Goal: Task Accomplishment & Management: Complete application form

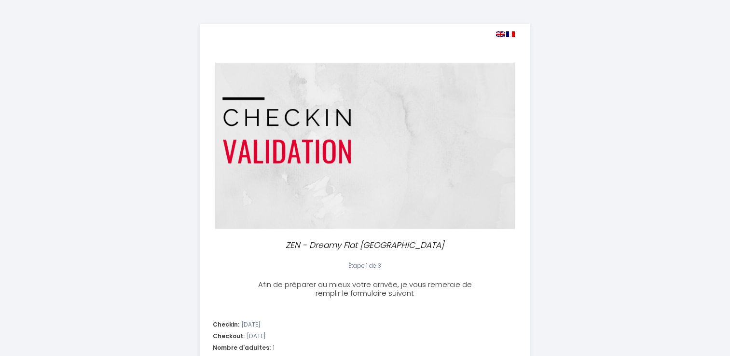
select select
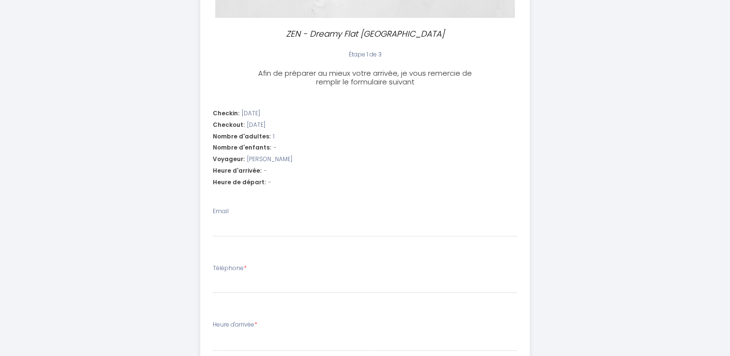
scroll to position [257, 0]
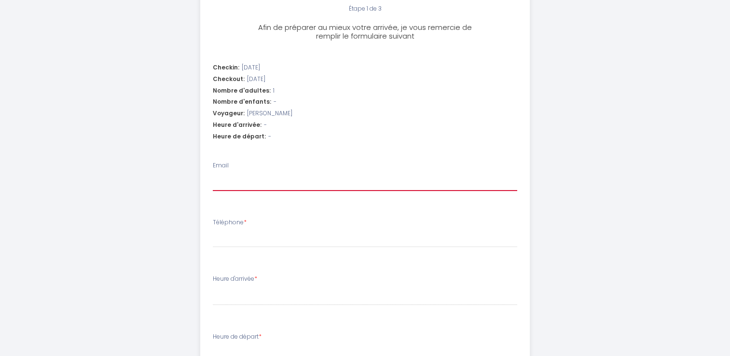
click at [241, 186] on input "Email" at bounding box center [365, 182] width 304 height 17
type input "[EMAIL_ADDRESS][DOMAIN_NAME]"
select select
click at [263, 229] on div "Téléphone *" at bounding box center [365, 233] width 304 height 30
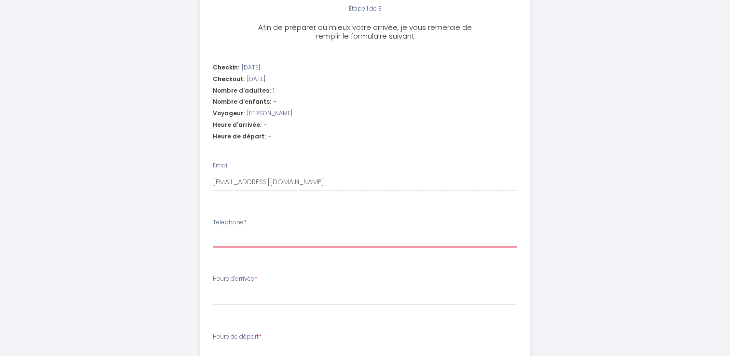
click at [260, 236] on input "Téléphone *" at bounding box center [365, 238] width 304 height 17
type input "+"
select select
type input "+4"
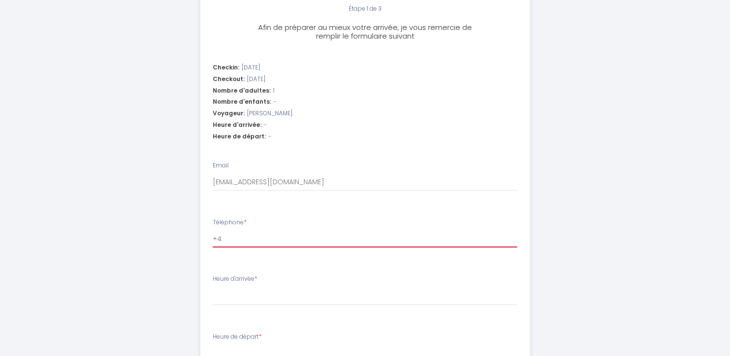
select select
type input "+40"
select select
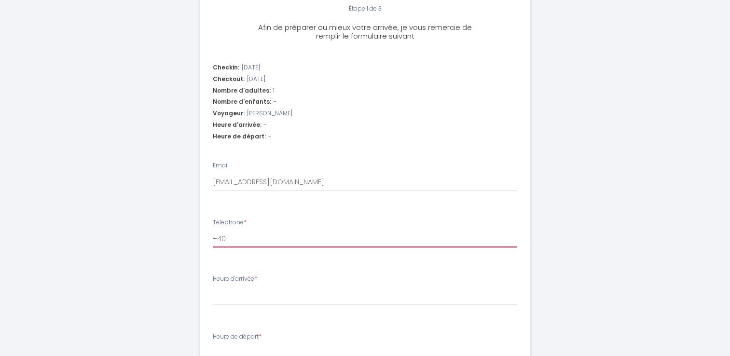
type input "+407"
select select
type input "+4074"
select select
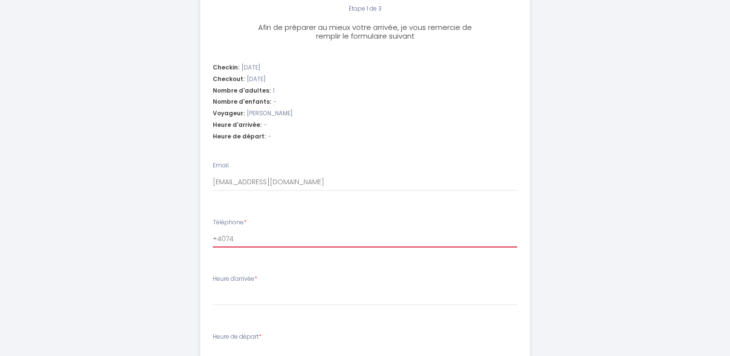
select select
type input "+40740"
select select
type input "+407401"
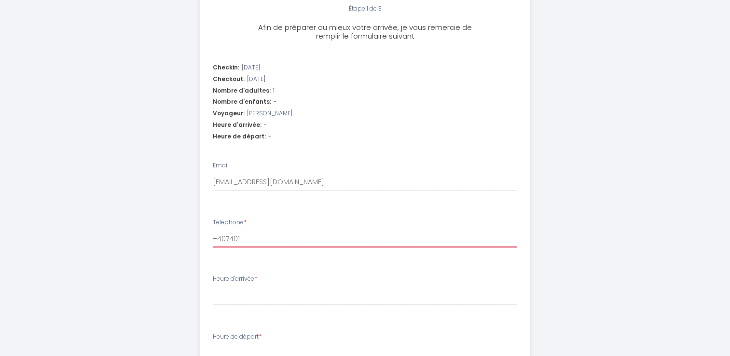
select select
type input "+4074010"
select select
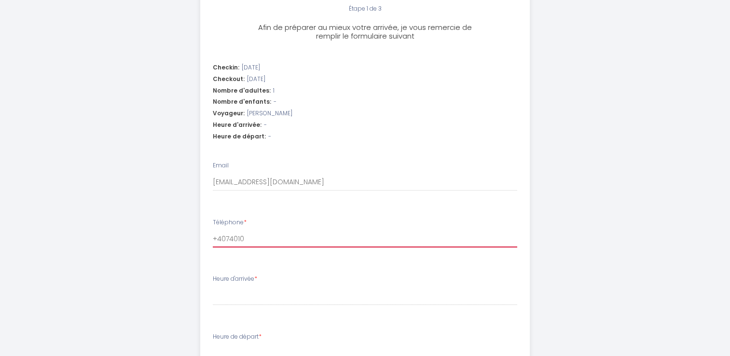
type input "+40740105"
select select
type input "[PHONE_NUMBER]"
select select
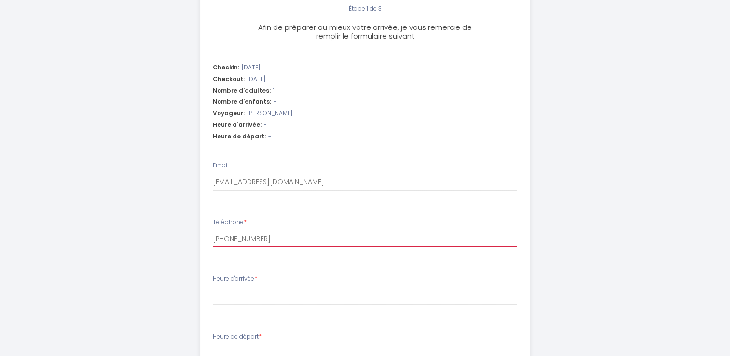
select select
type input "[PHONE_NUMBER]"
select select
type input "[PHONE_NUMBER]"
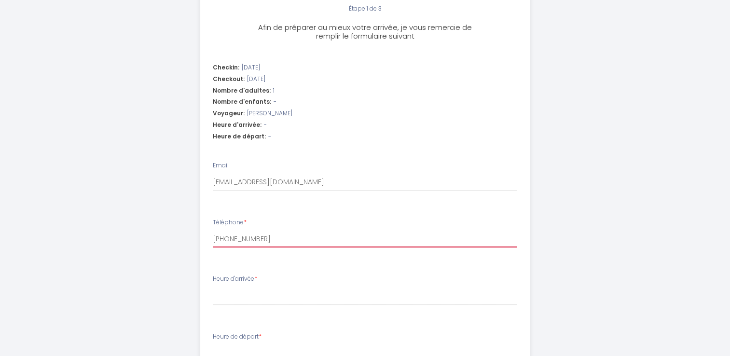
select select
type input "[PHONE_NUMBER]"
click at [235, 313] on li "Heure d'arrivée * 16:00 16:30 17:00 17:30 18:00 18:30 19:00 19:30 20:00 20:30 2…" at bounding box center [365, 295] width 328 height 52
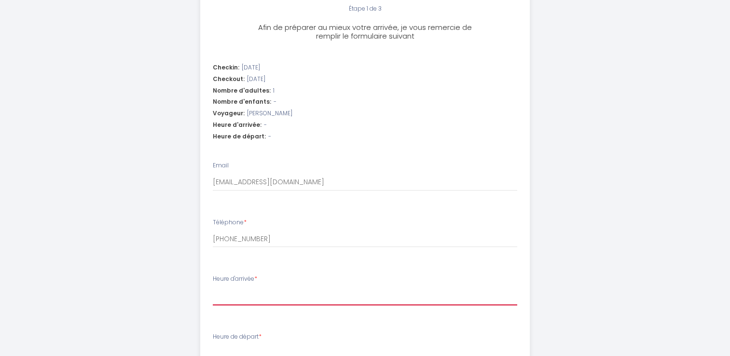
click at [243, 296] on select "16:00 16:30 17:00 17:30 18:00 18:30 19:00 19:30 20:00 20:30 21:00 21:30 22:00 2…" at bounding box center [365, 296] width 304 height 18
select select "16:00"
click at [213, 287] on select "16:00 16:30 17:00 17:30 18:00 18:30 19:00 19:30 20:00 20:30 21:00 21:30 22:00 2…" at bounding box center [365, 296] width 304 height 18
click at [131, 200] on div "ZEN - Dreamy Flat [GEOGRAPHIC_DATA] Étape 1 de 3 Afin de préparer au mieux votr…" at bounding box center [365, 144] width 494 height 802
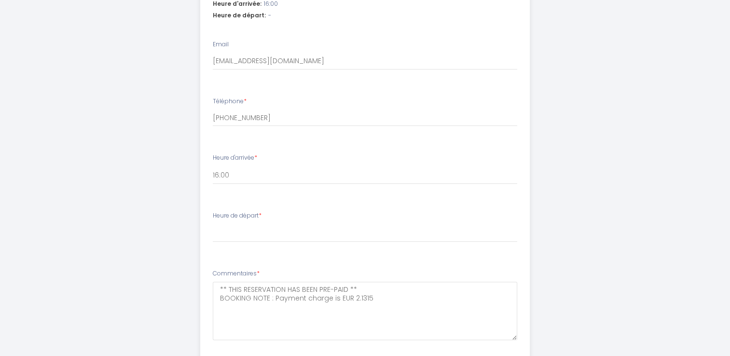
scroll to position [386, 0]
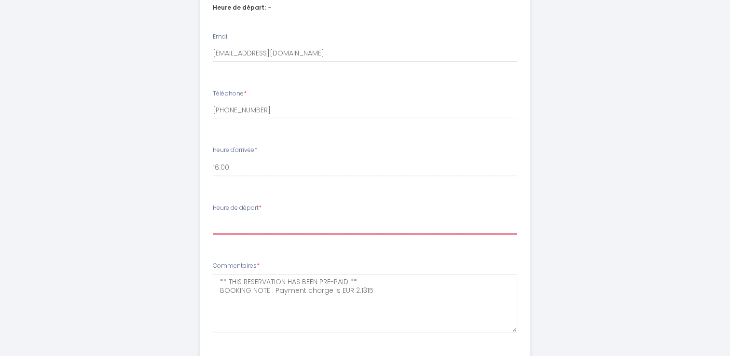
click at [230, 225] on select "00:00 00:30 01:00 01:30 02:00 02:30 03:00 03:30 04:00 04:30 05:00 05:30 06:00 0…" at bounding box center [365, 225] width 304 height 18
select select "09:30"
click at [213, 216] on select "00:00 00:30 01:00 01:30 02:00 02:30 03:00 03:30 04:00 04:30 05:00 05:30 06:00 0…" at bounding box center [365, 225] width 304 height 18
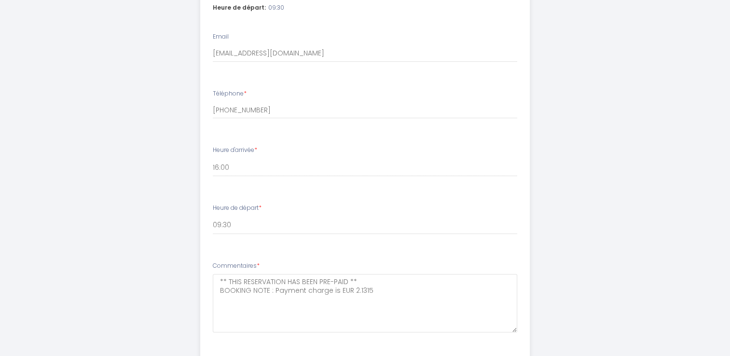
click at [274, 134] on li "Téléphone * [PHONE_NUMBER]" at bounding box center [365, 108] width 328 height 51
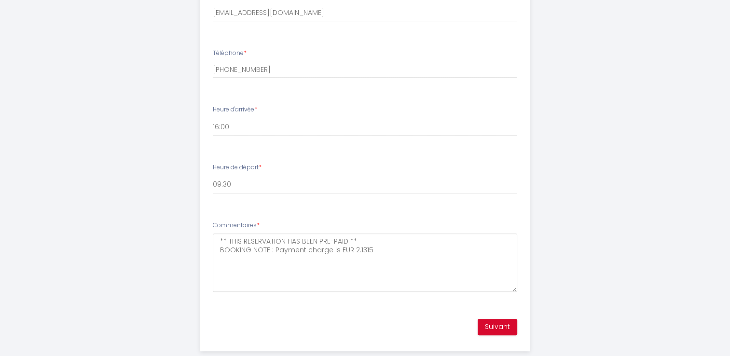
scroll to position [445, 0]
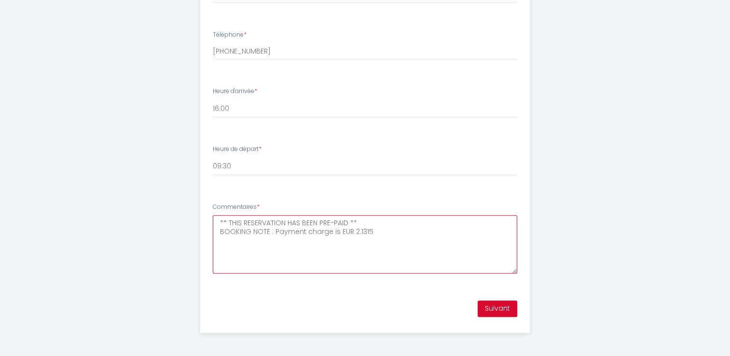
click at [455, 256] on textarea "** THIS RESERVATION HAS BEEN PRE-PAID ** BOOKING NOTE : Payment charge is EUR 2…" at bounding box center [365, 244] width 304 height 58
click at [486, 302] on button "Suivant" at bounding box center [497, 308] width 40 height 16
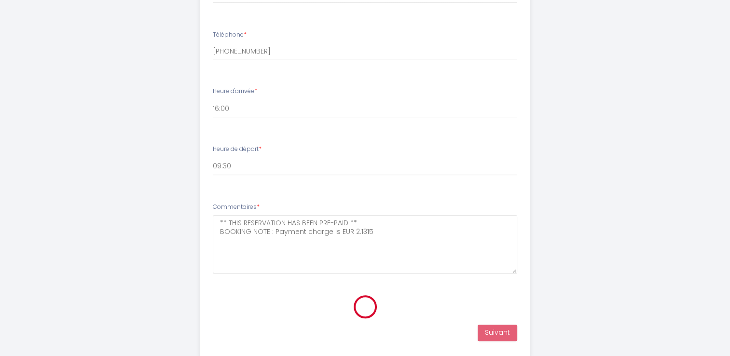
scroll to position [190, 0]
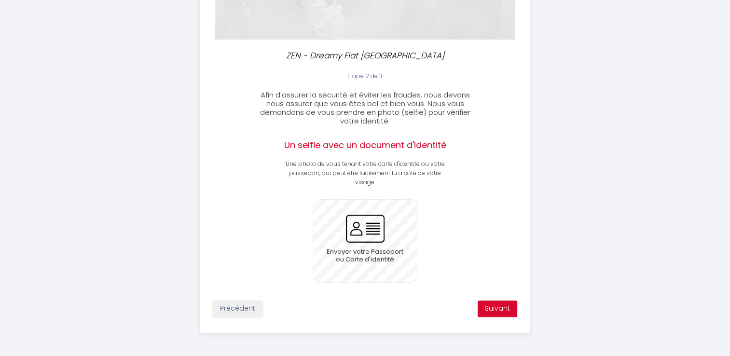
click at [374, 223] on input "file" at bounding box center [365, 241] width 104 height 82
click at [451, 211] on div "Envoyer votre Passeport ou Carte d'identité" at bounding box center [365, 240] width 328 height 83
click at [477, 188] on div "Étape 2 de 3 Afin d'assurer la sécurité et éviter les fraudes, nous devons nous…" at bounding box center [365, 197] width 328 height 251
click at [363, 238] on input "file" at bounding box center [365, 241] width 104 height 82
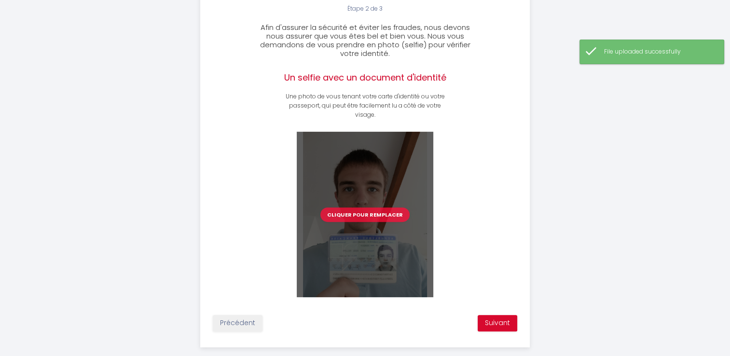
scroll to position [272, 0]
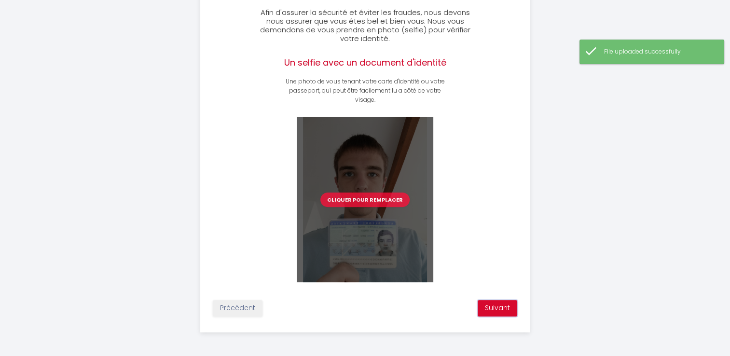
click at [501, 315] on button "Suivant" at bounding box center [497, 308] width 40 height 16
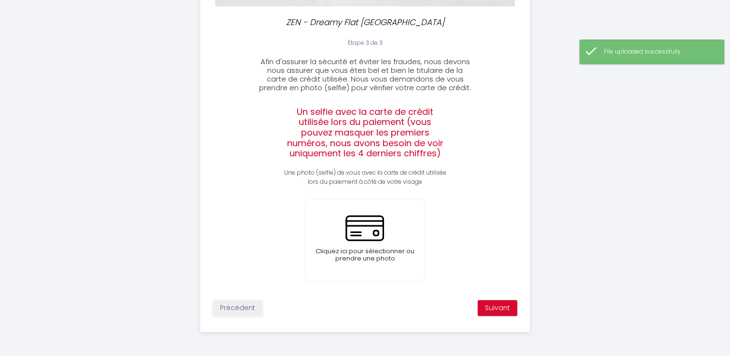
scroll to position [222, 0]
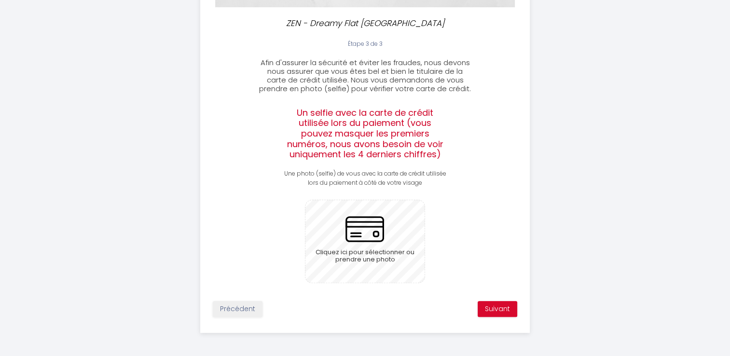
click at [343, 250] on input "file" at bounding box center [364, 241] width 119 height 82
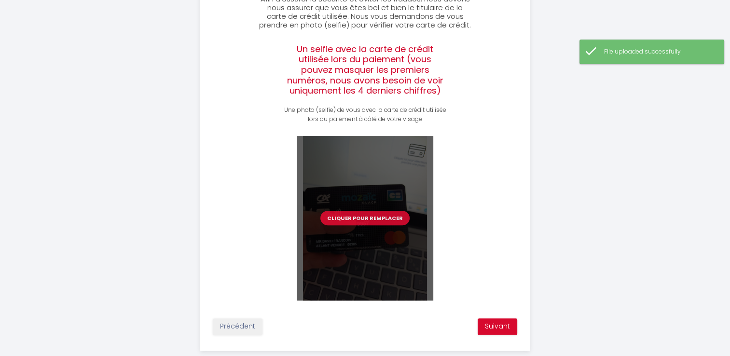
scroll to position [304, 0]
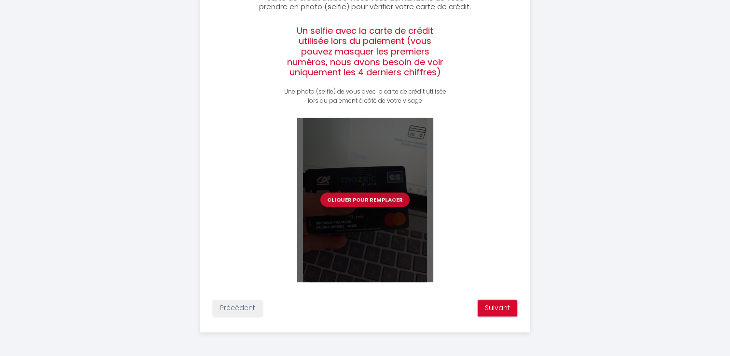
click at [501, 306] on button "Suivant" at bounding box center [497, 308] width 40 height 16
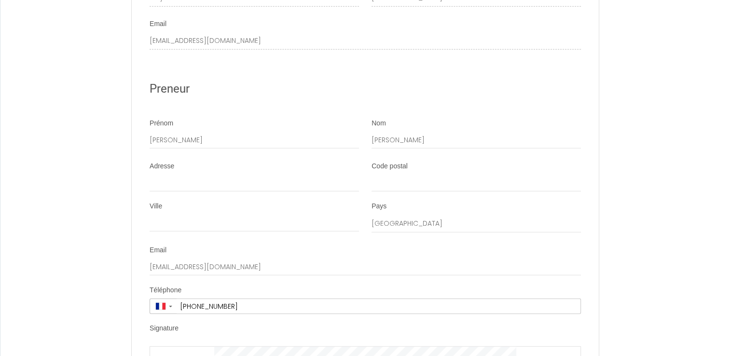
scroll to position [2443, 0]
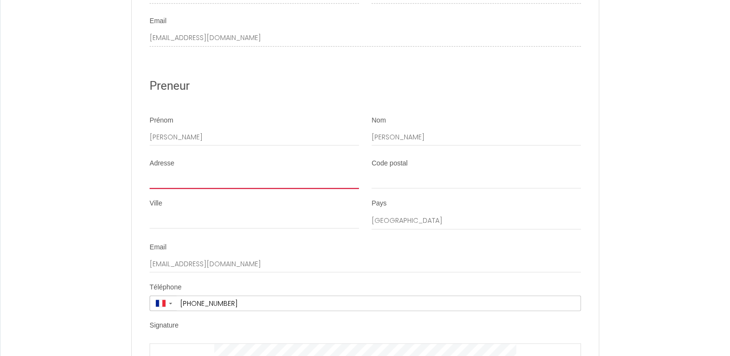
click at [188, 189] on input "Adresse" at bounding box center [254, 180] width 209 height 17
type input "[STREET_ADDRESS]"
type input "44830"
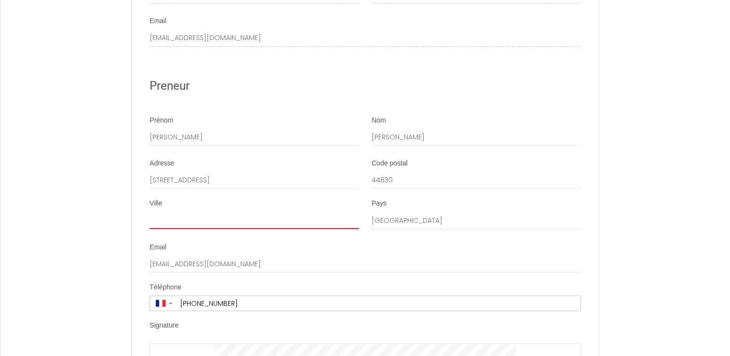
type input "BOUAYE"
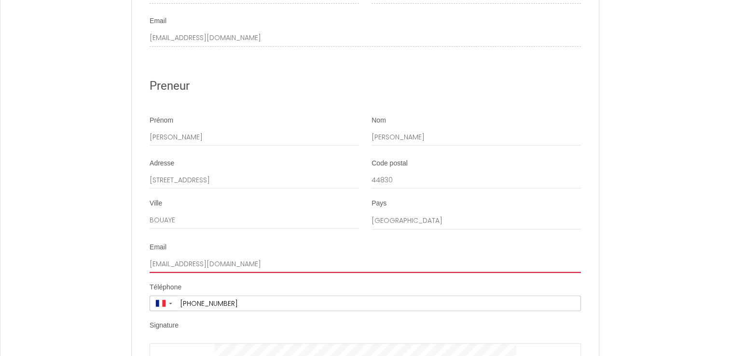
click at [259, 273] on input "[EMAIL_ADDRESS][DOMAIN_NAME]" at bounding box center [365, 264] width 431 height 17
drag, startPoint x: 280, startPoint y: 275, endPoint x: 137, endPoint y: 277, distance: 142.8
click at [137, 273] on li "Email [EMAIL_ADDRESS][DOMAIN_NAME]" at bounding box center [365, 258] width 466 height 30
type input "[PERSON_NAME][EMAIL_ADDRESS][DOMAIN_NAME]"
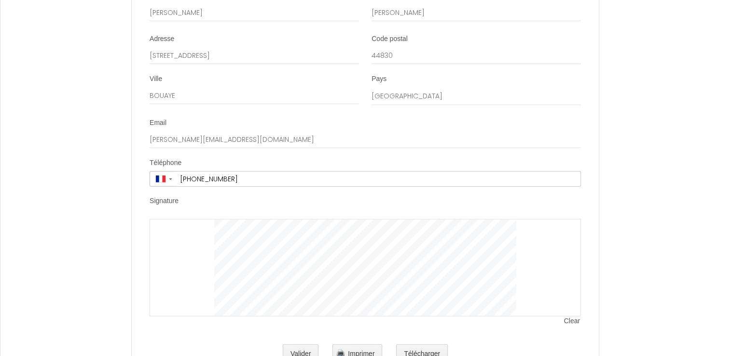
scroll to position [2572, 0]
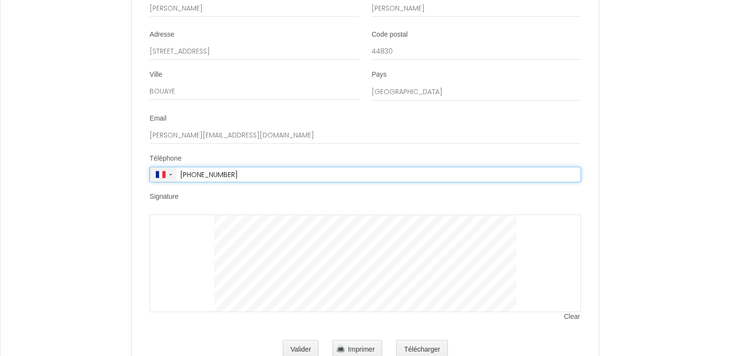
click at [169, 178] on span "▼" at bounding box center [163, 175] width 20 height 8
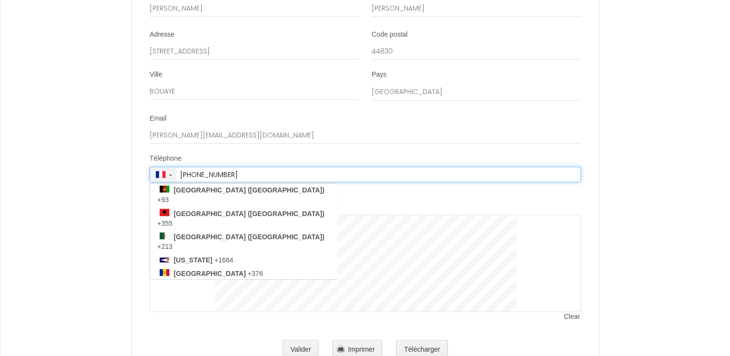
scroll to position [2343, 0]
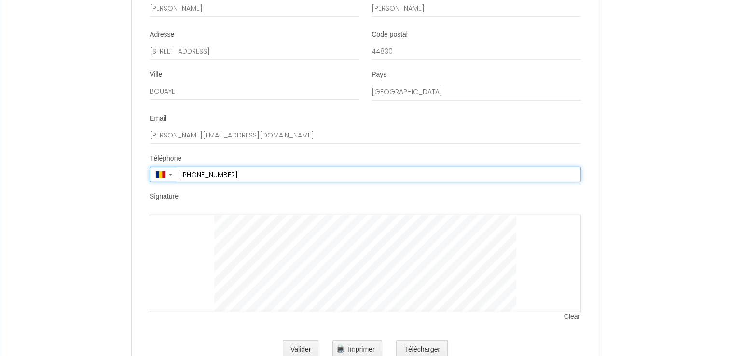
click at [199, 182] on input "+40 740 105 032" at bounding box center [379, 174] width 404 height 14
click at [205, 252] on div at bounding box center [365, 263] width 431 height 97
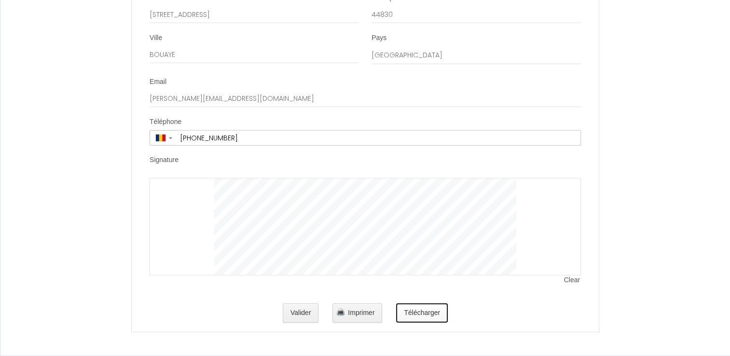
click at [424, 320] on button "Télécharger" at bounding box center [422, 312] width 52 height 19
click at [311, 312] on button "Valider" at bounding box center [301, 312] width 36 height 19
click at [428, 316] on button "Télécharger" at bounding box center [422, 312] width 52 height 19
click at [327, 286] on li "Signature Clear" at bounding box center [365, 224] width 466 height 139
click at [305, 316] on button "Valider" at bounding box center [301, 312] width 36 height 19
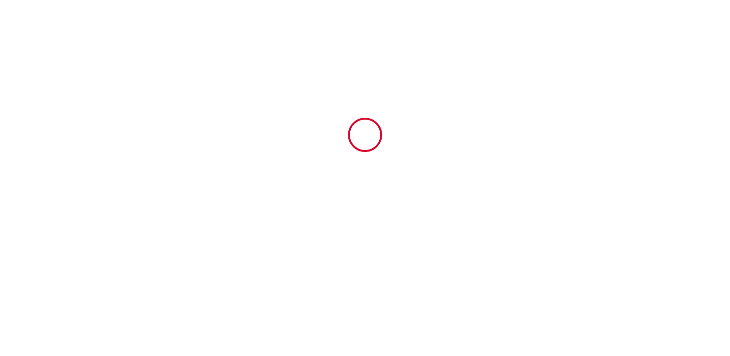
scroll to position [0, 0]
type input "45"
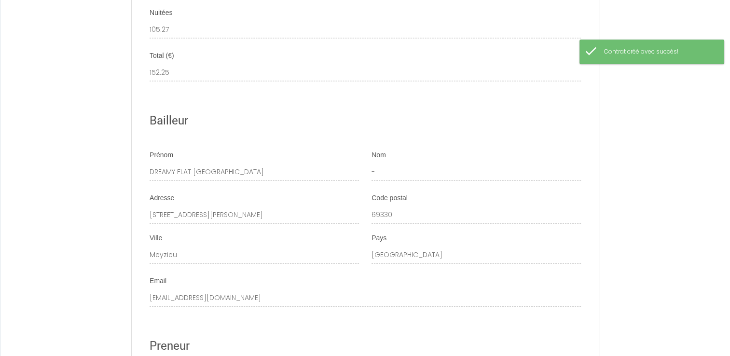
scroll to position [2713, 0]
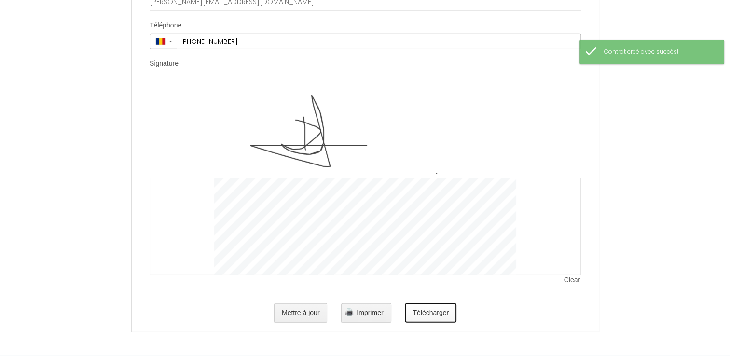
click at [433, 315] on button "Télécharger" at bounding box center [431, 312] width 52 height 19
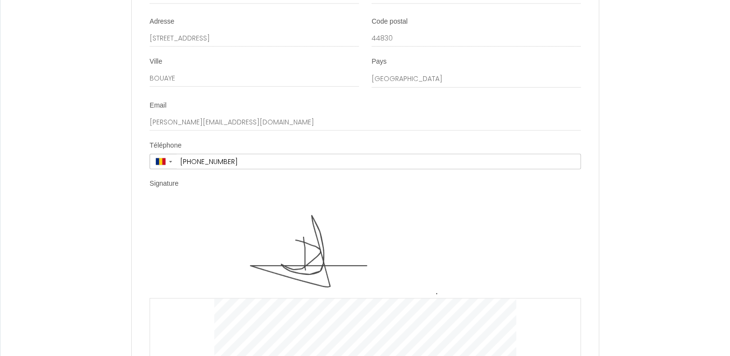
scroll to position [2199, 0]
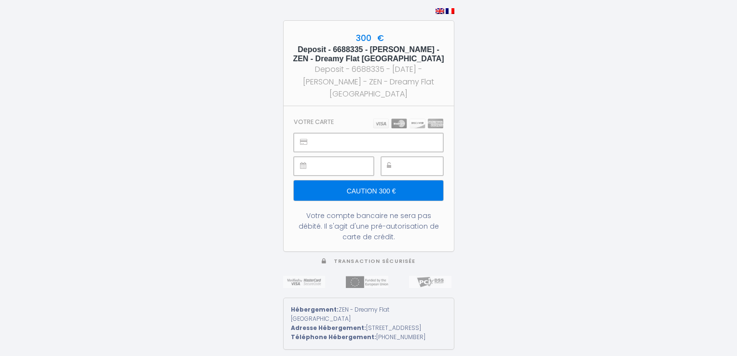
click at [401, 157] on div at bounding box center [412, 166] width 62 height 19
click at [400, 225] on div "Votre compte bancaire ne sera pas débité. Il s'agit d'une pré-autorisation de c…" at bounding box center [368, 226] width 149 height 32
click at [384, 187] on input "Caution 300 €" at bounding box center [368, 190] width 149 height 20
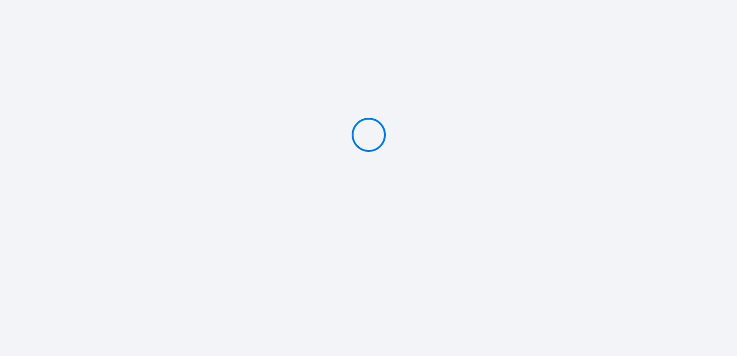
type input "Caution 300 €"
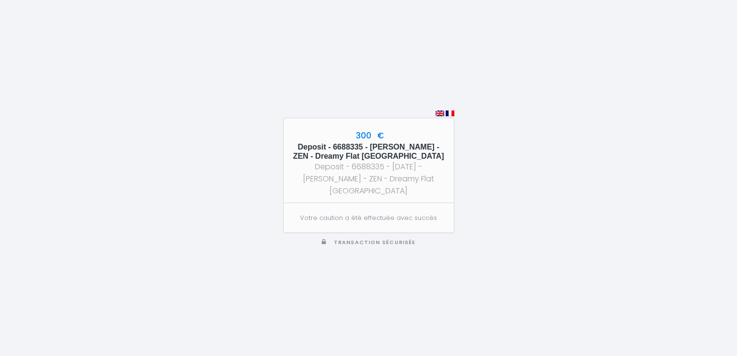
drag, startPoint x: 696, startPoint y: 45, endPoint x: 686, endPoint y: 28, distance: 19.9
click at [696, 45] on div "300 € Deposit - 6688335 - David FRANCOIS - ZEN - Dreamy Flat Lyon Deposit - 668…" at bounding box center [368, 178] width 737 height 356
click at [693, 53] on div "300 € Deposit - 6688335 - David FRANCOIS - ZEN - Dreamy Flat Lyon Deposit - 668…" at bounding box center [368, 178] width 737 height 356
drag, startPoint x: 698, startPoint y: 0, endPoint x: 433, endPoint y: 78, distance: 277.0
